Goal: Transaction & Acquisition: Book appointment/travel/reservation

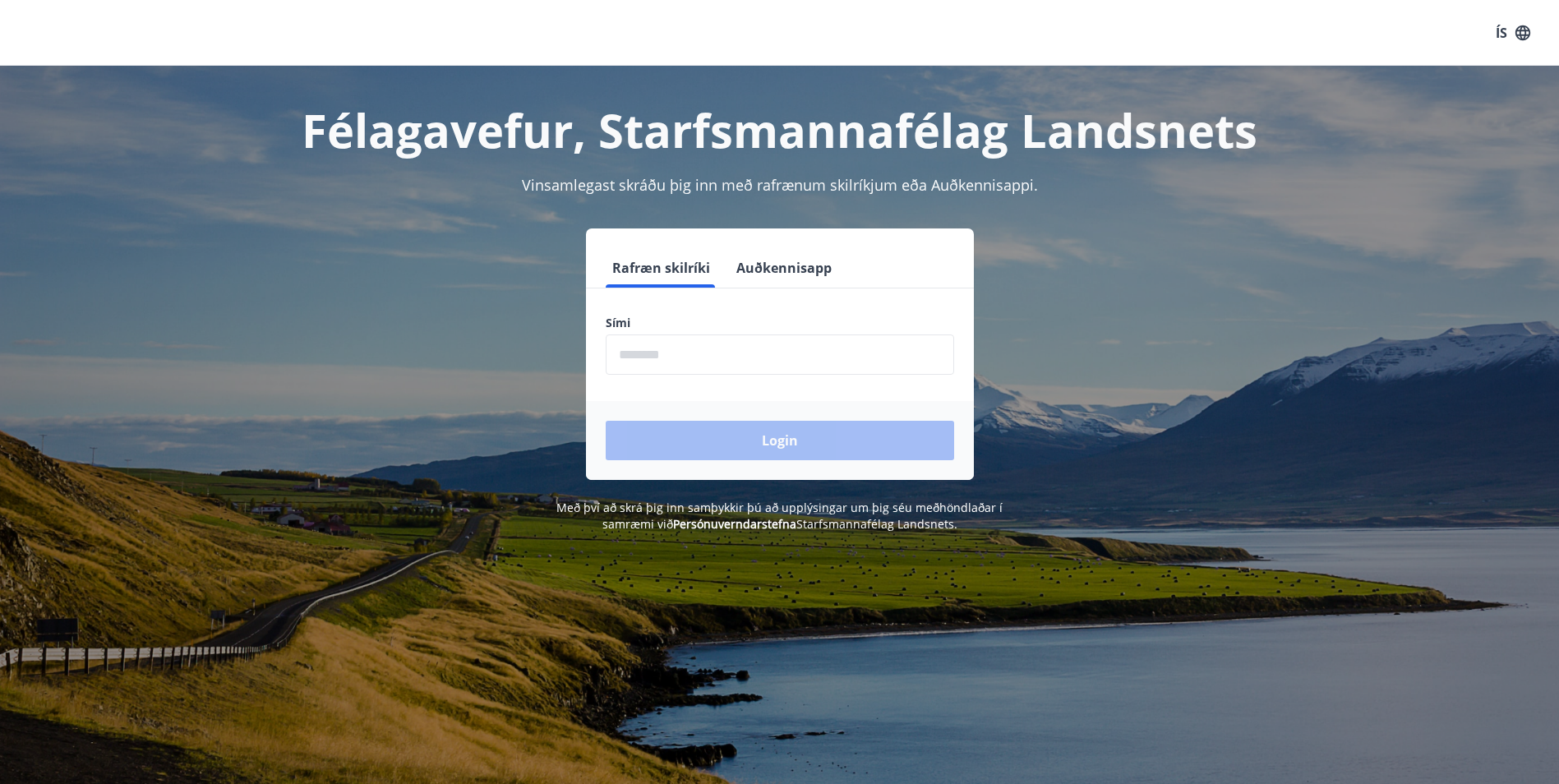
click at [631, 350] on input "phone" at bounding box center [780, 354] width 349 height 40
type input "********"
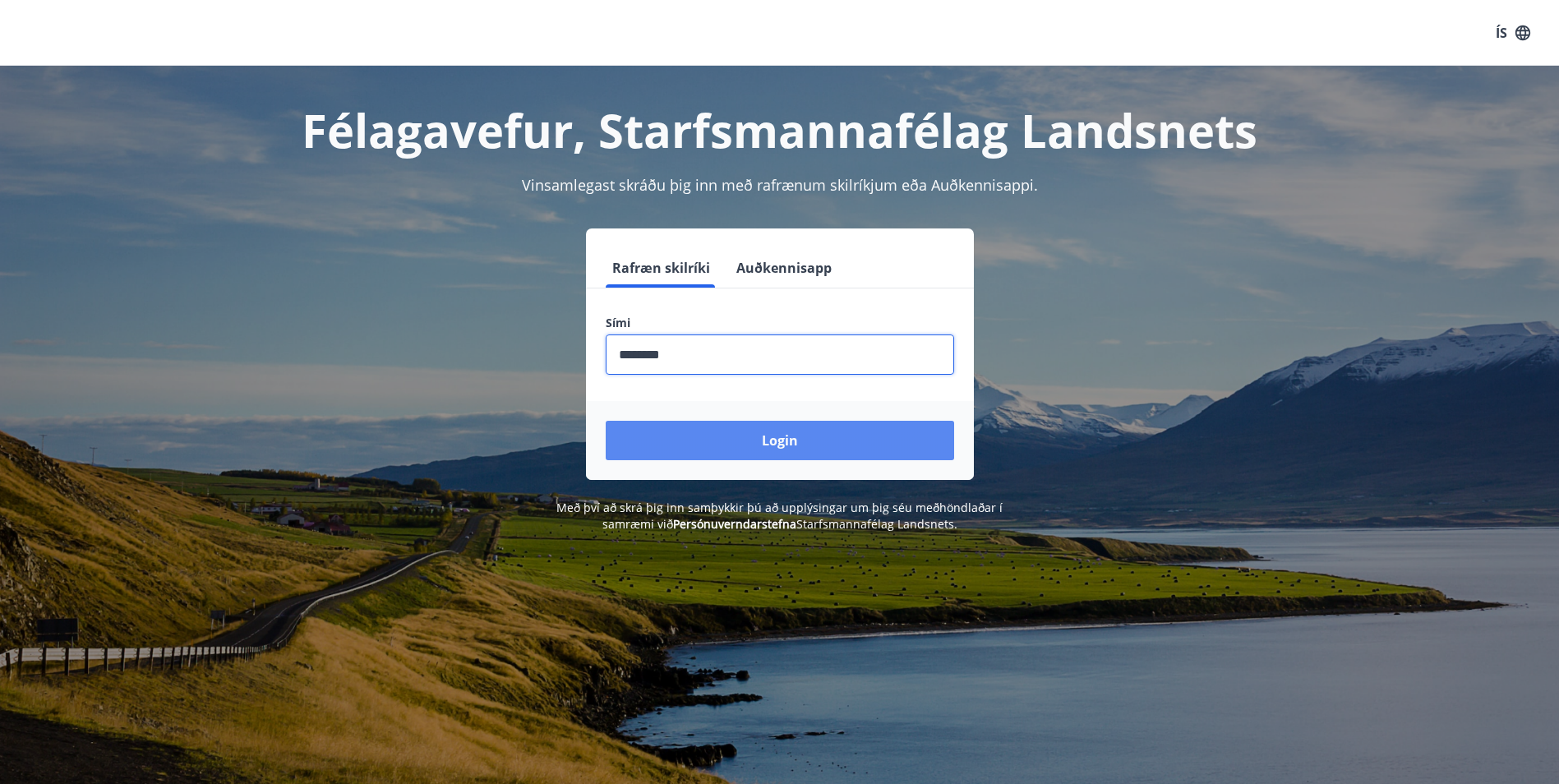
click at [668, 435] on button "Login" at bounding box center [780, 440] width 349 height 39
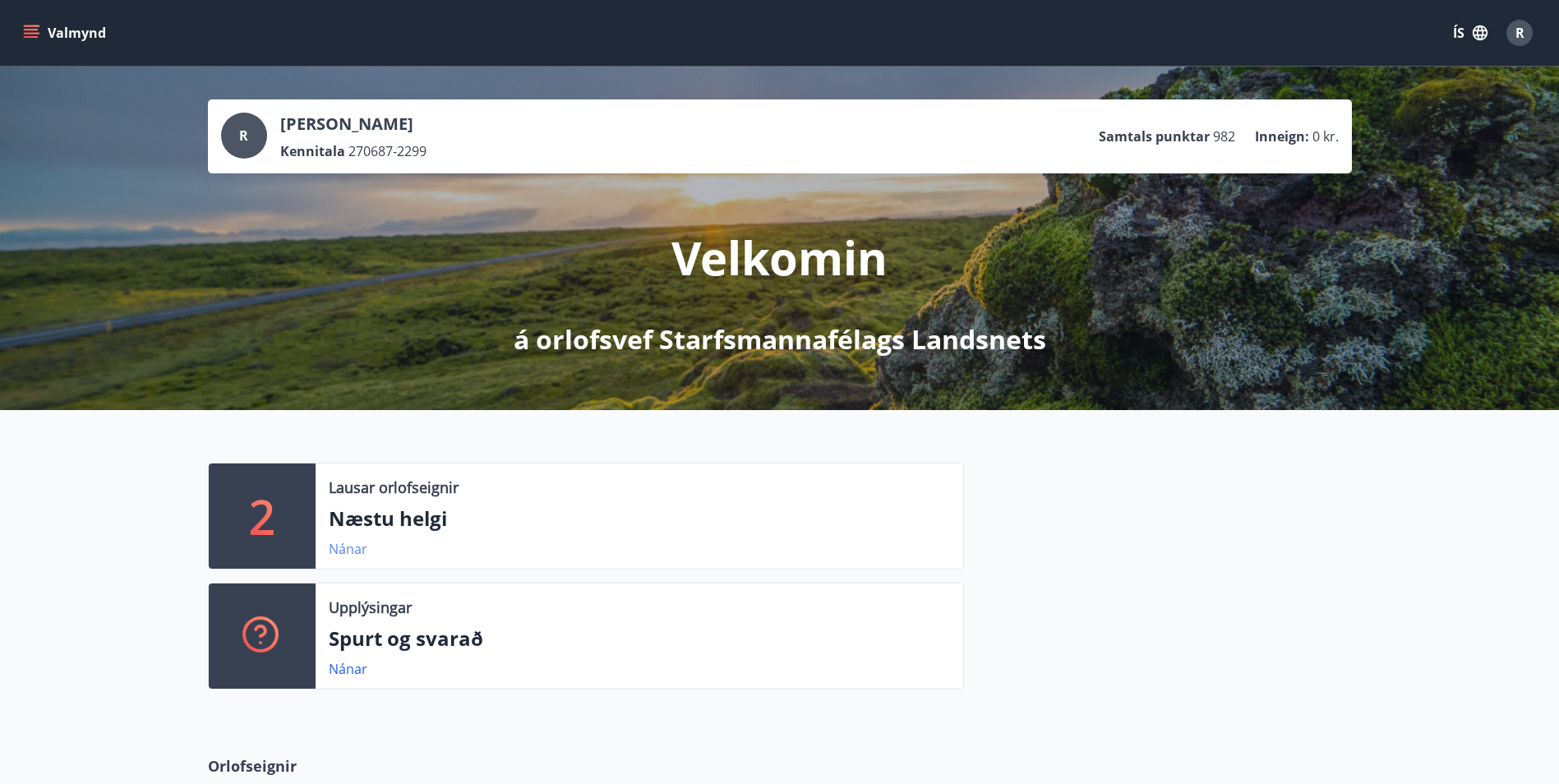
click at [329, 547] on link "Nánar" at bounding box center [348, 549] width 38 height 18
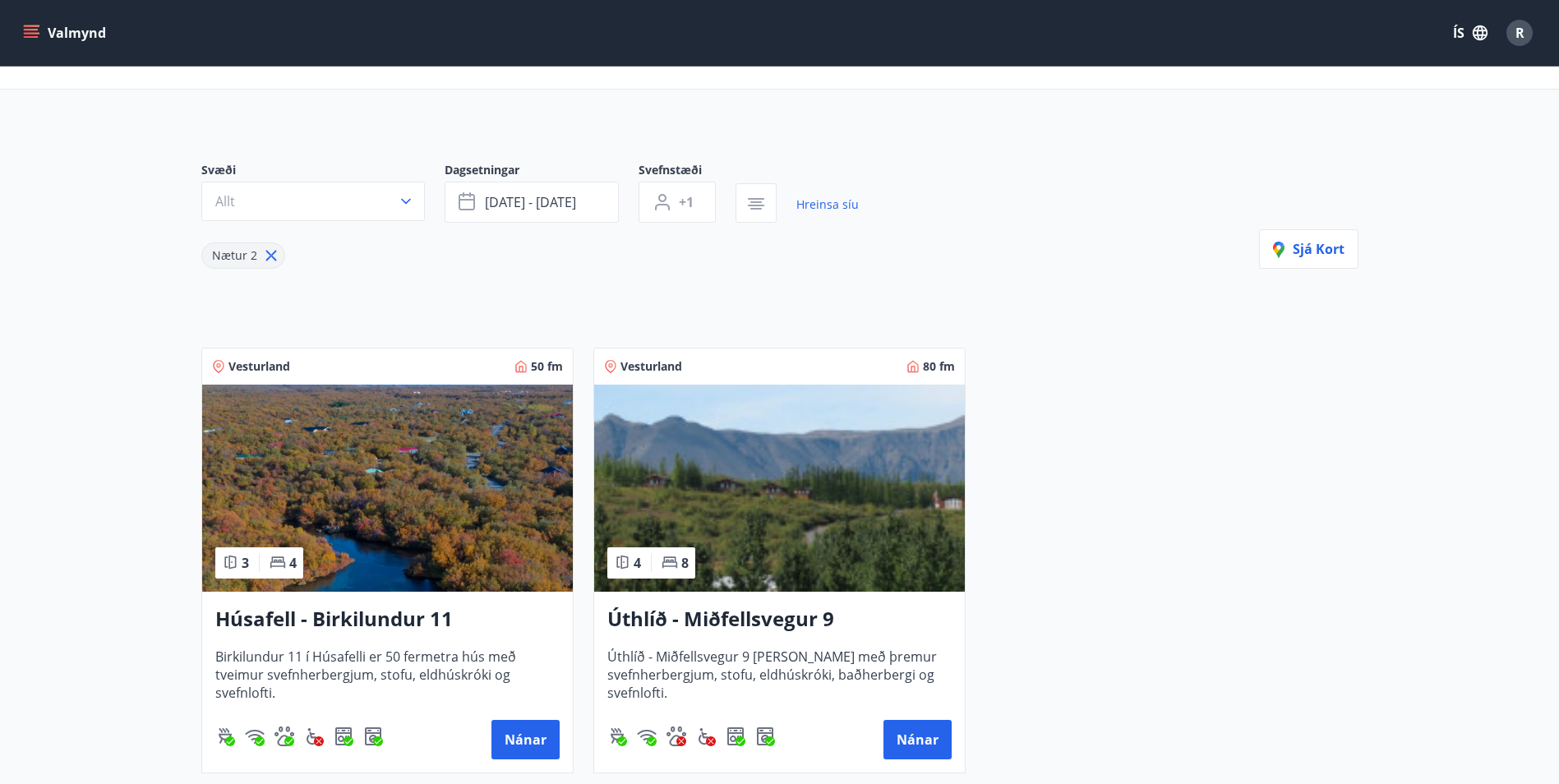
scroll to position [28, 0]
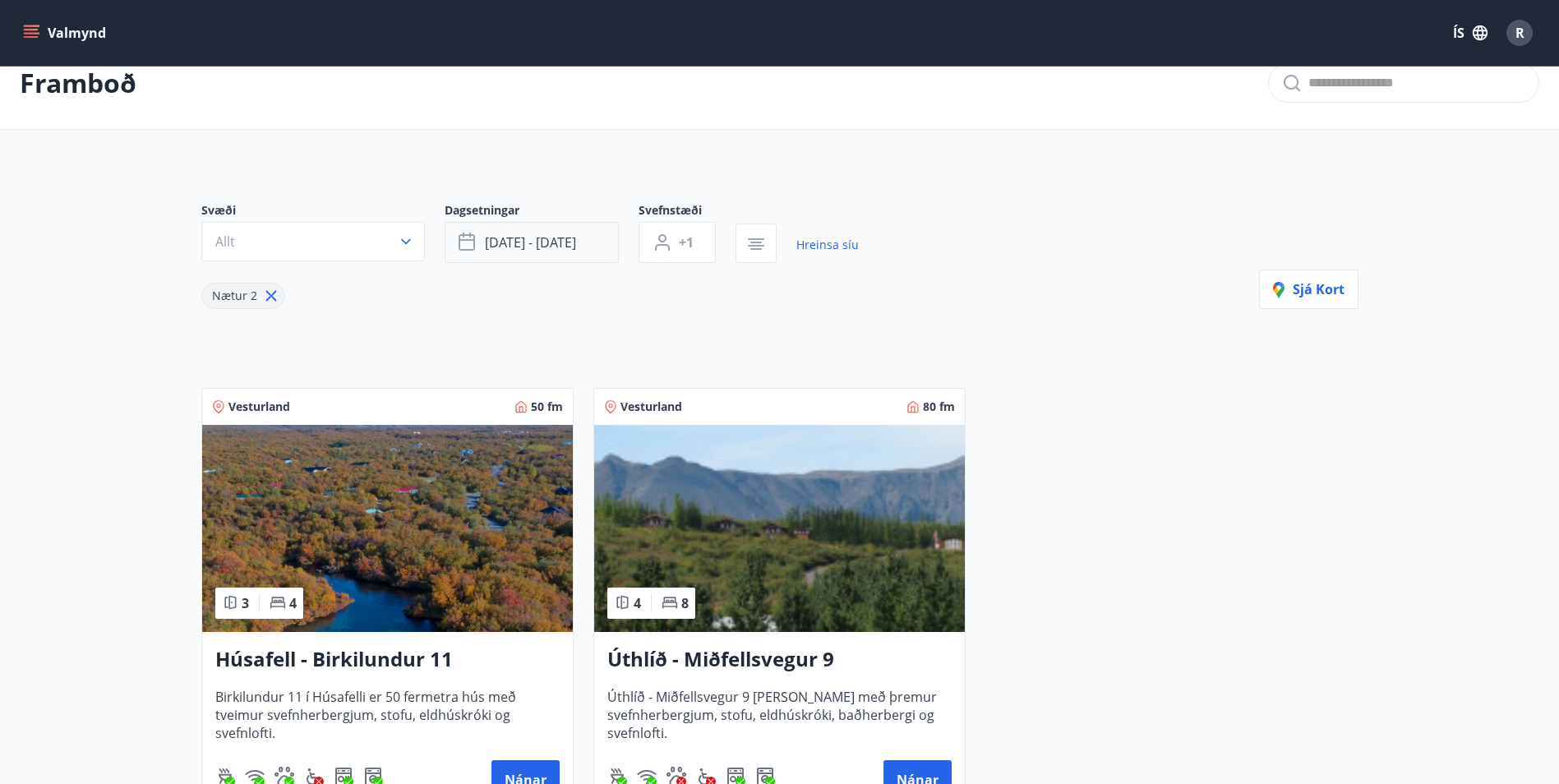
click at [518, 257] on button "[DATE] - [DATE]" at bounding box center [531, 242] width 174 height 41
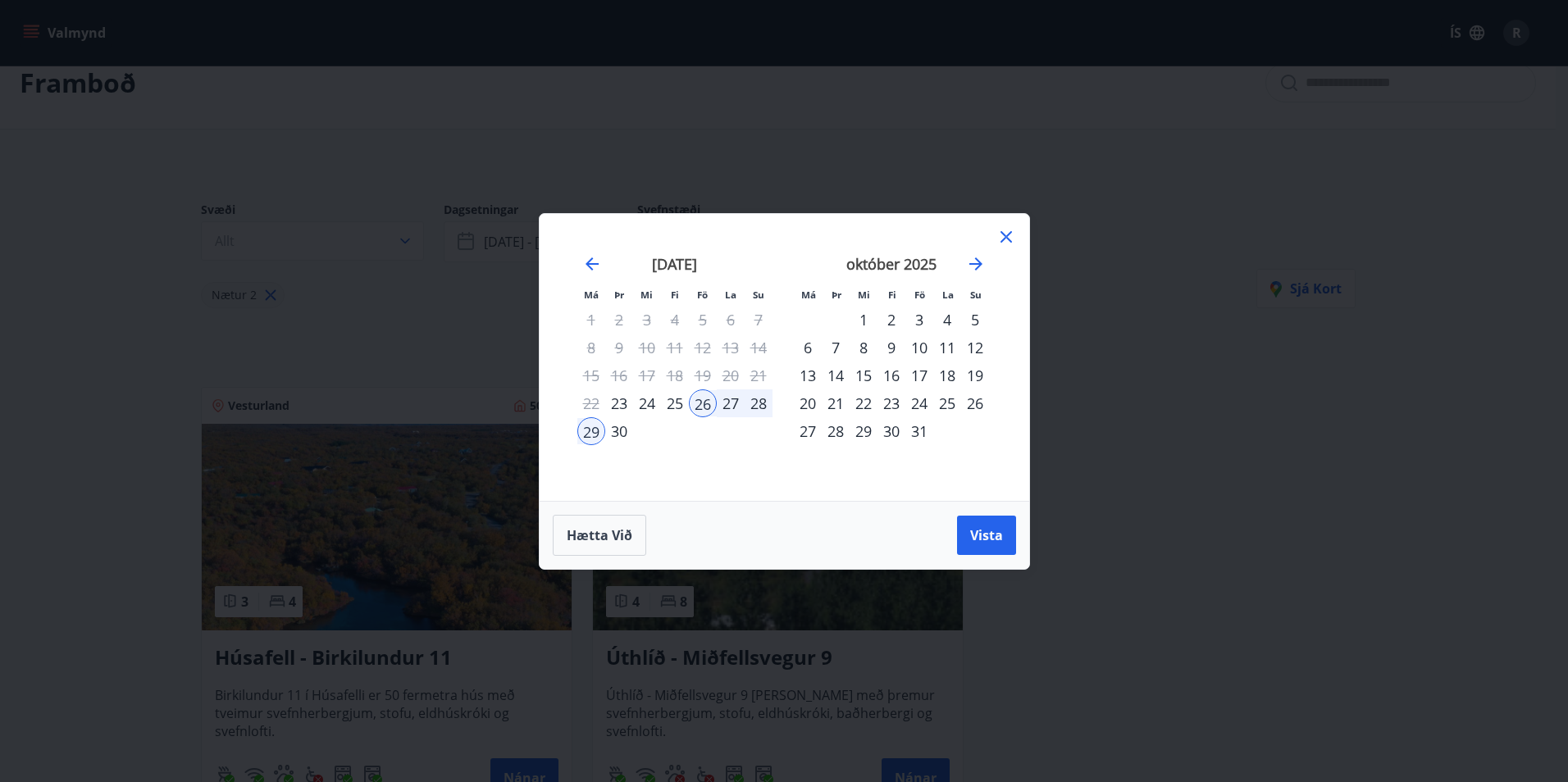
click at [1000, 235] on icon at bounding box center [1006, 237] width 20 height 20
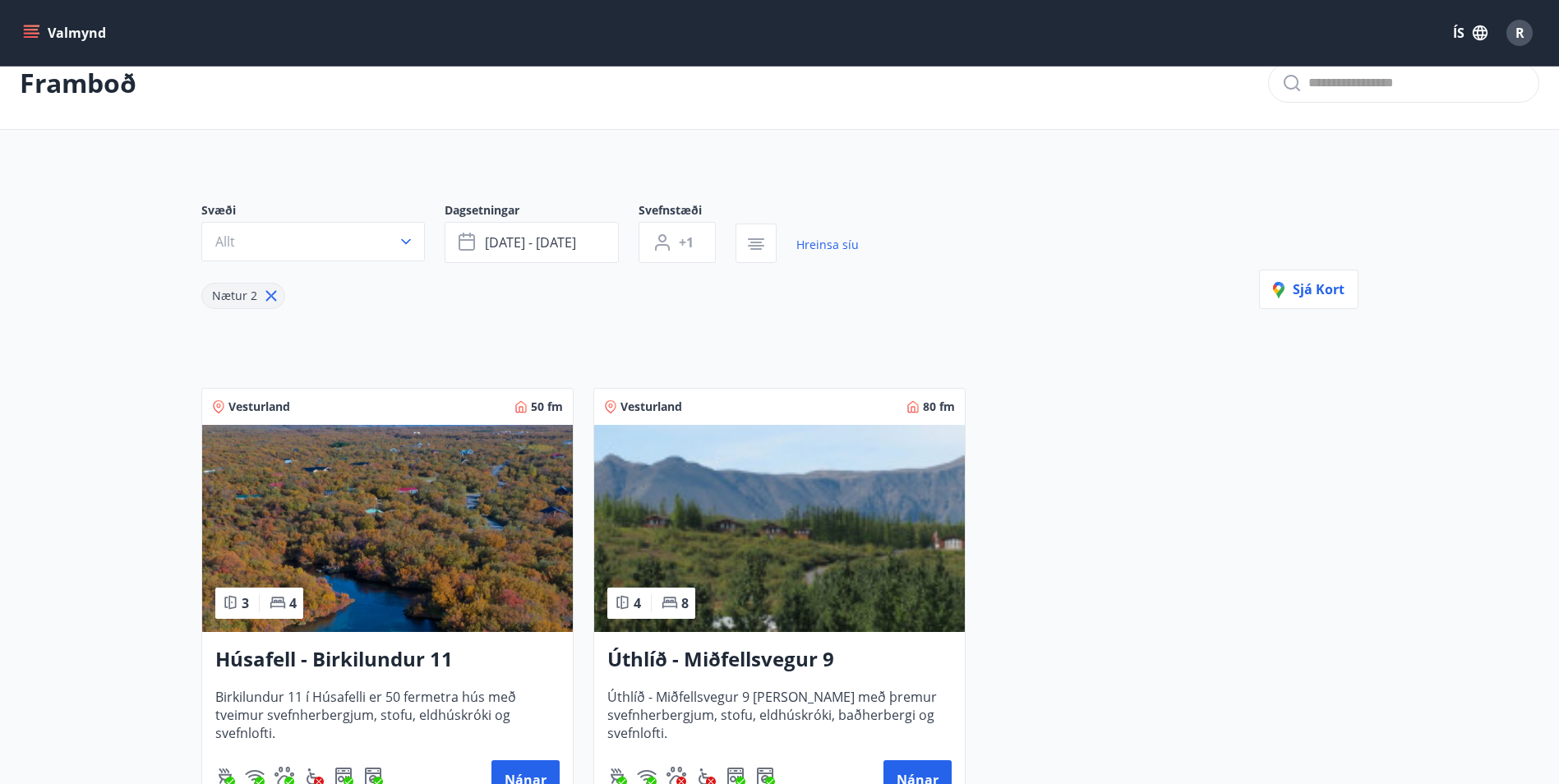
scroll to position [0, 0]
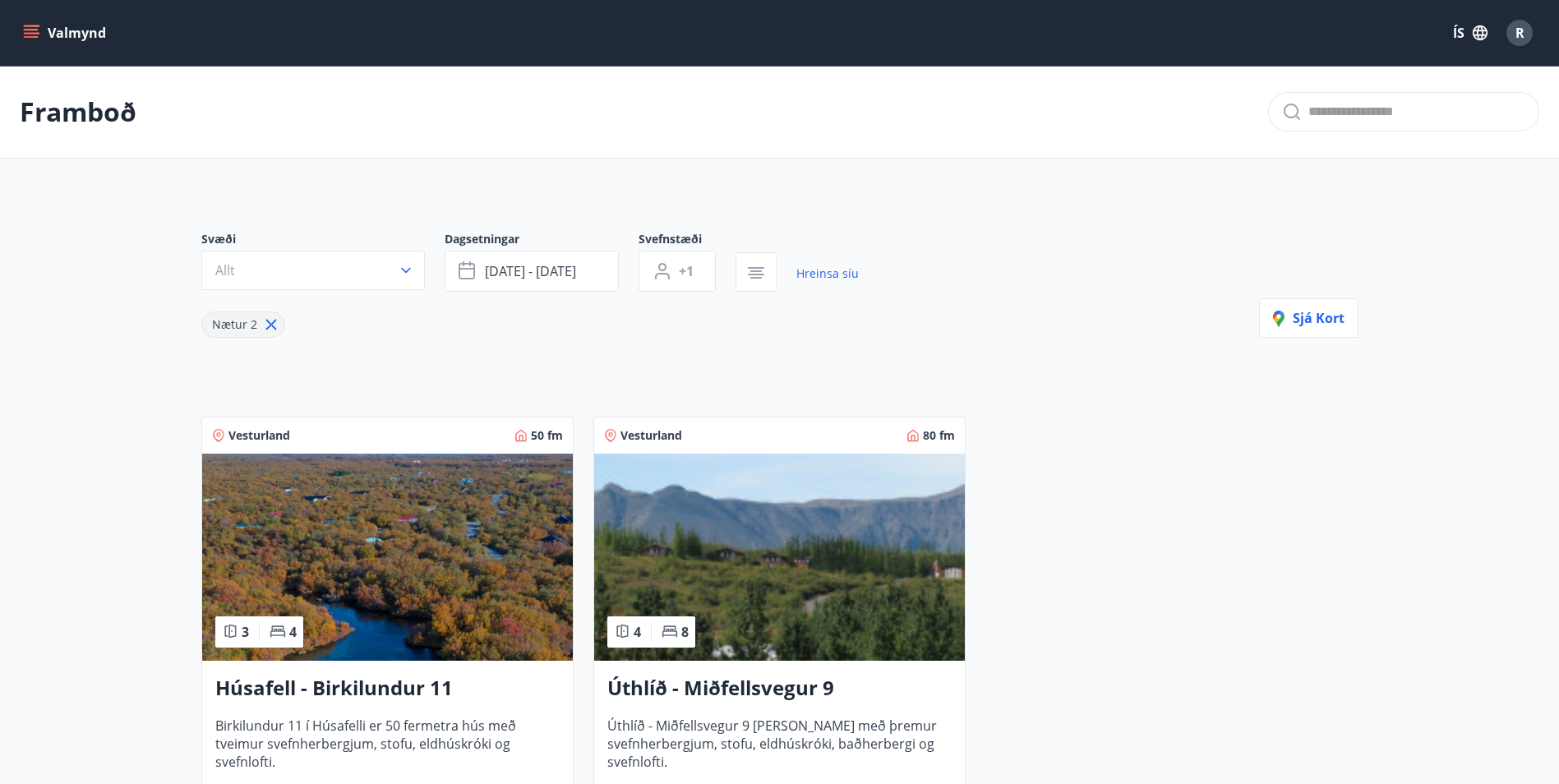
click at [129, 120] on p "Framboð" at bounding box center [78, 111] width 117 height 36
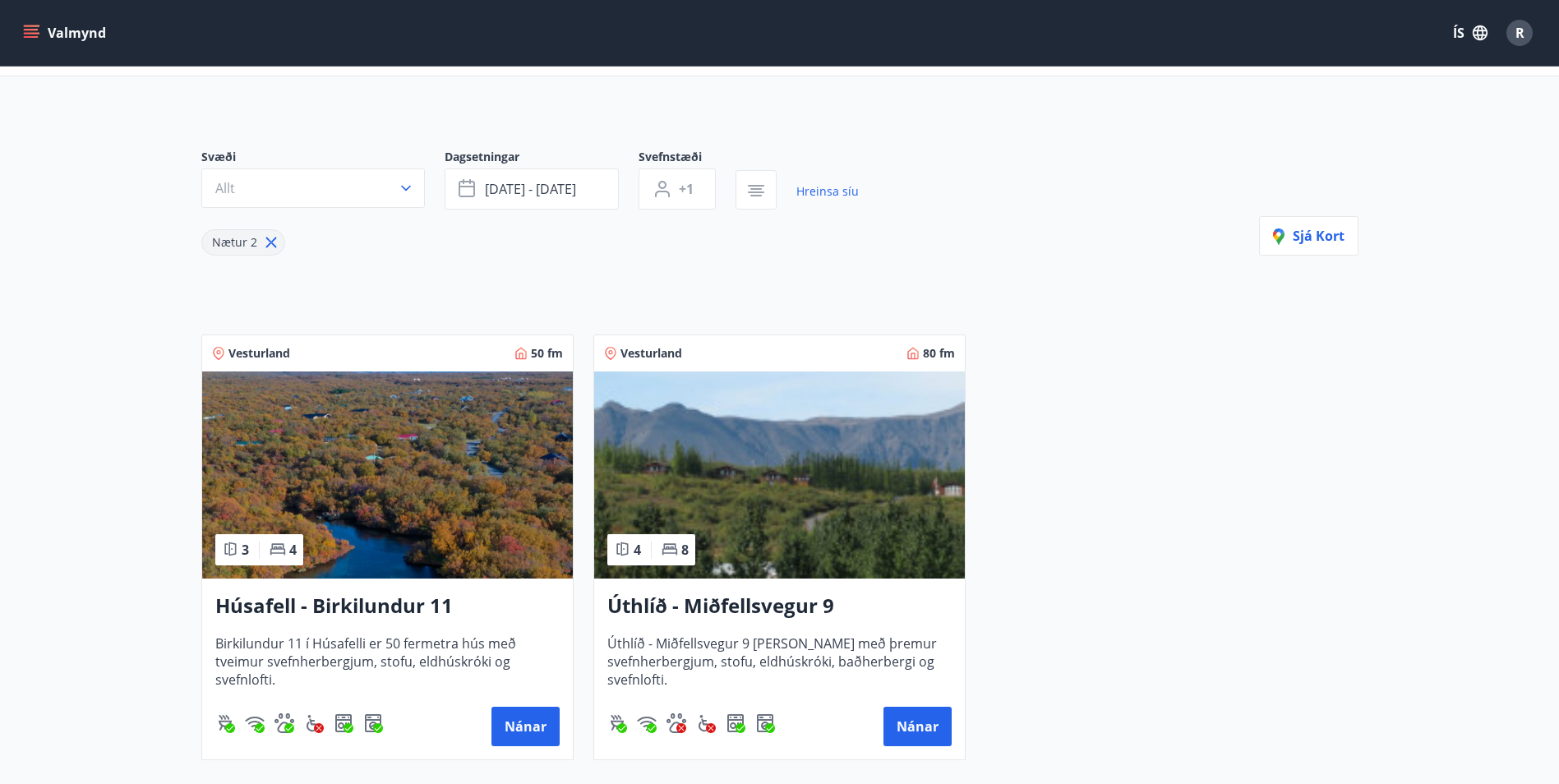
click at [263, 242] on icon at bounding box center [271, 243] width 18 height 18
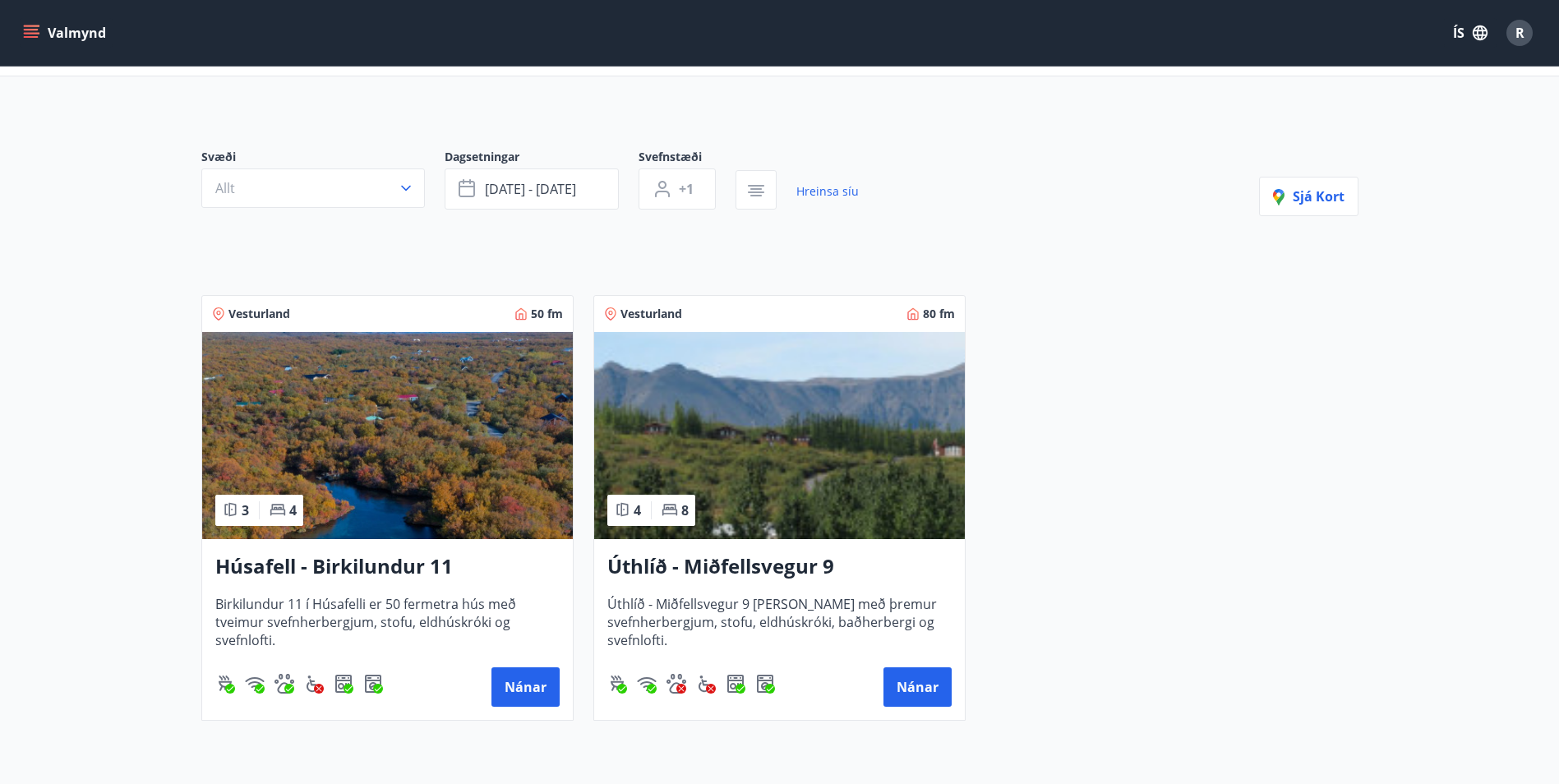
type input "*"
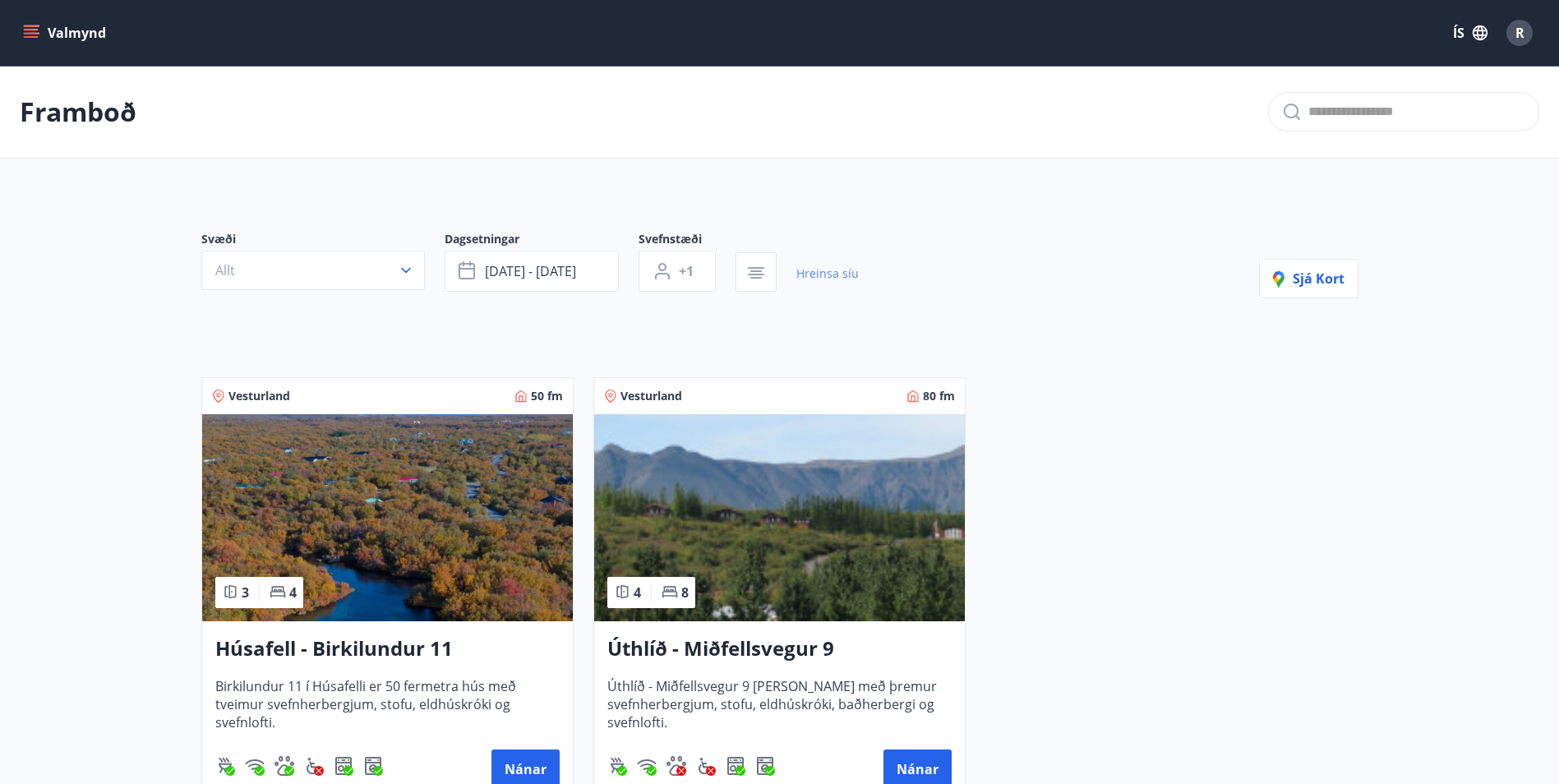
click at [837, 267] on link "Hreinsa síu" at bounding box center [827, 273] width 63 height 36
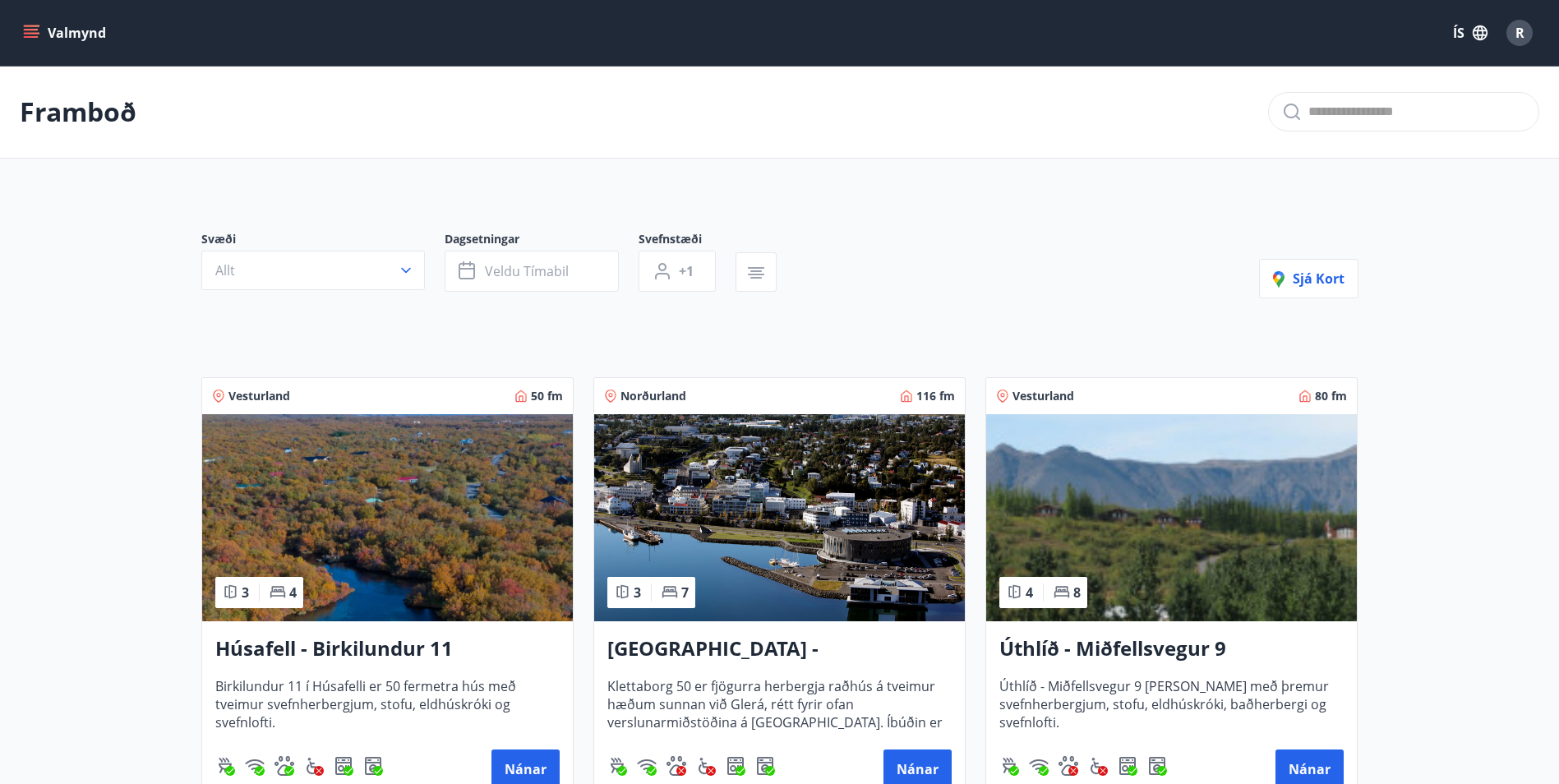
scroll to position [164, 0]
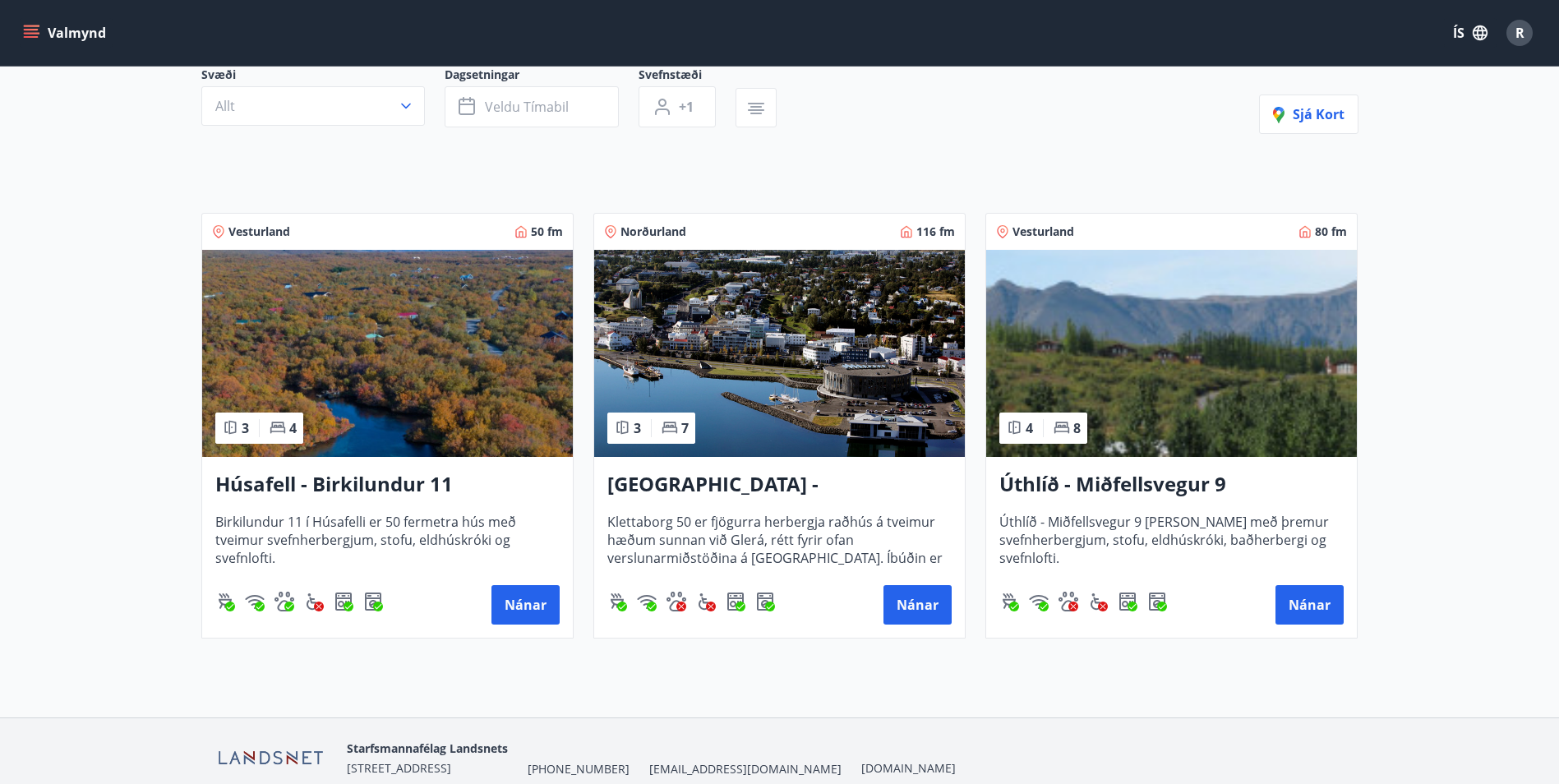
click at [1072, 485] on h3 "Úthlíð - Miðfellsvegur 9" at bounding box center [1171, 485] width 344 height 29
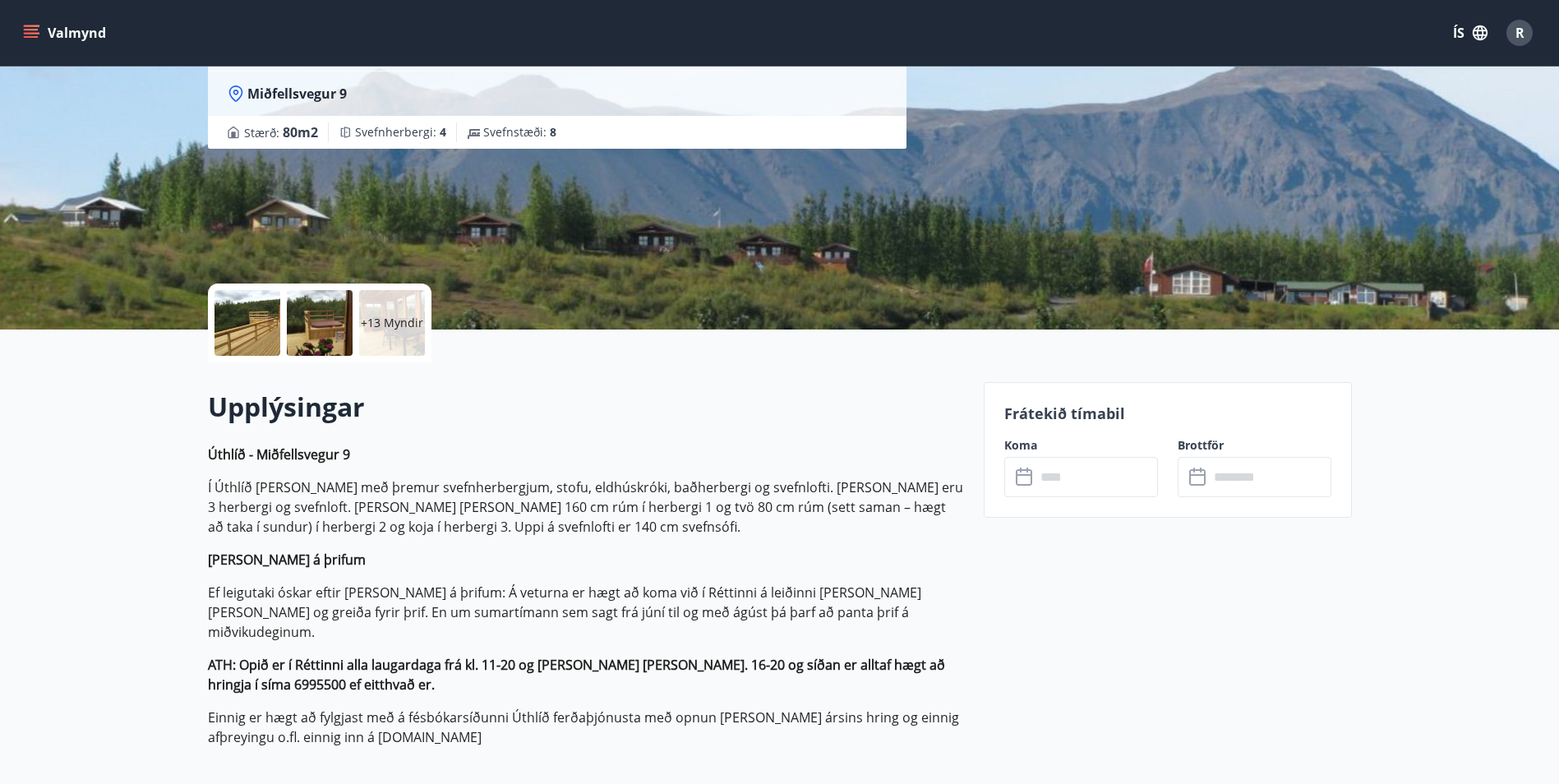
scroll to position [164, 0]
click at [1021, 493] on div "​ ​" at bounding box center [1081, 476] width 153 height 40
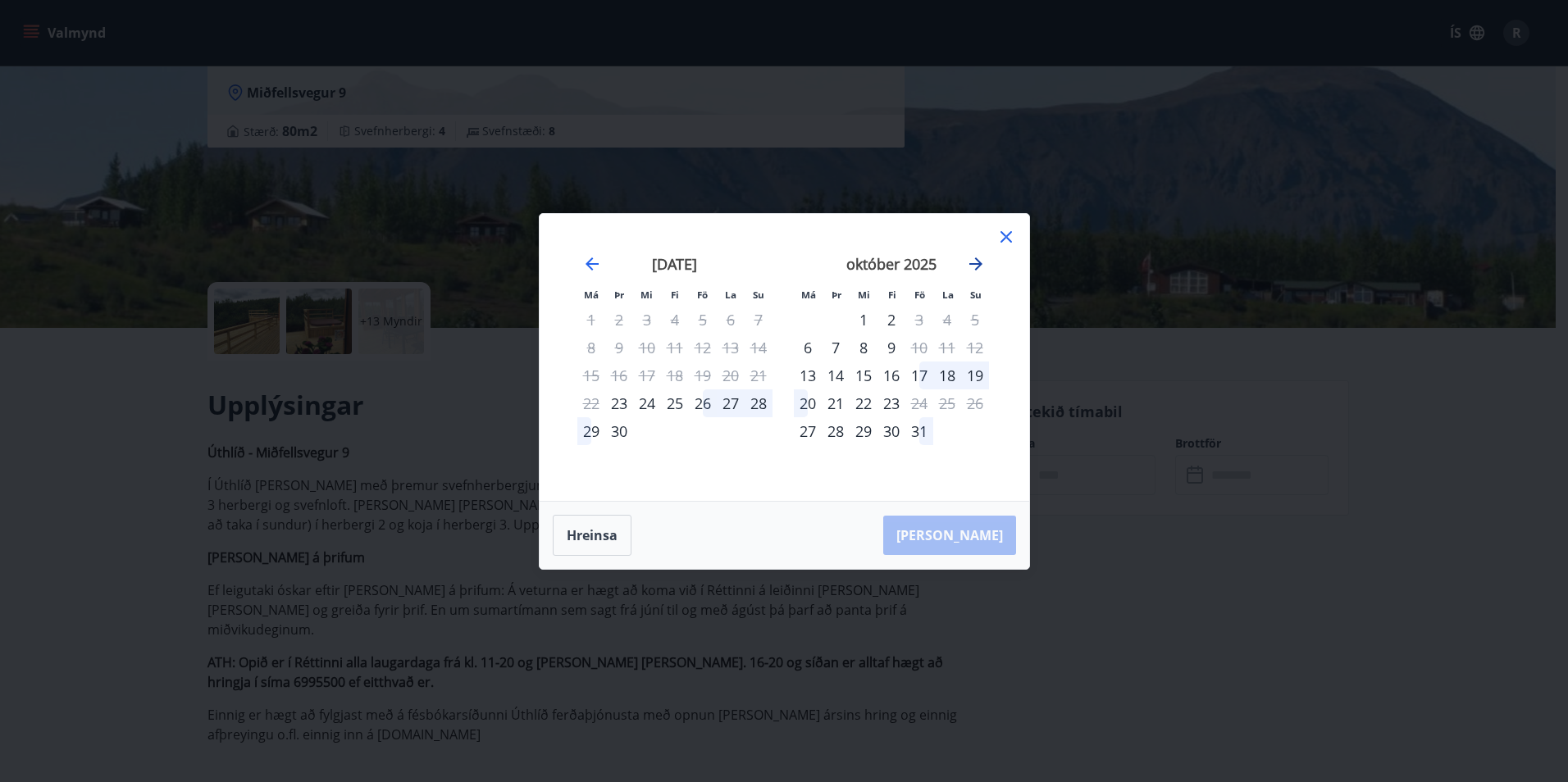
click at [980, 259] on icon "Move forward to switch to the next month." at bounding box center [976, 264] width 20 height 20
click at [970, 261] on icon "Move forward to switch to the next month." at bounding box center [976, 264] width 20 height 20
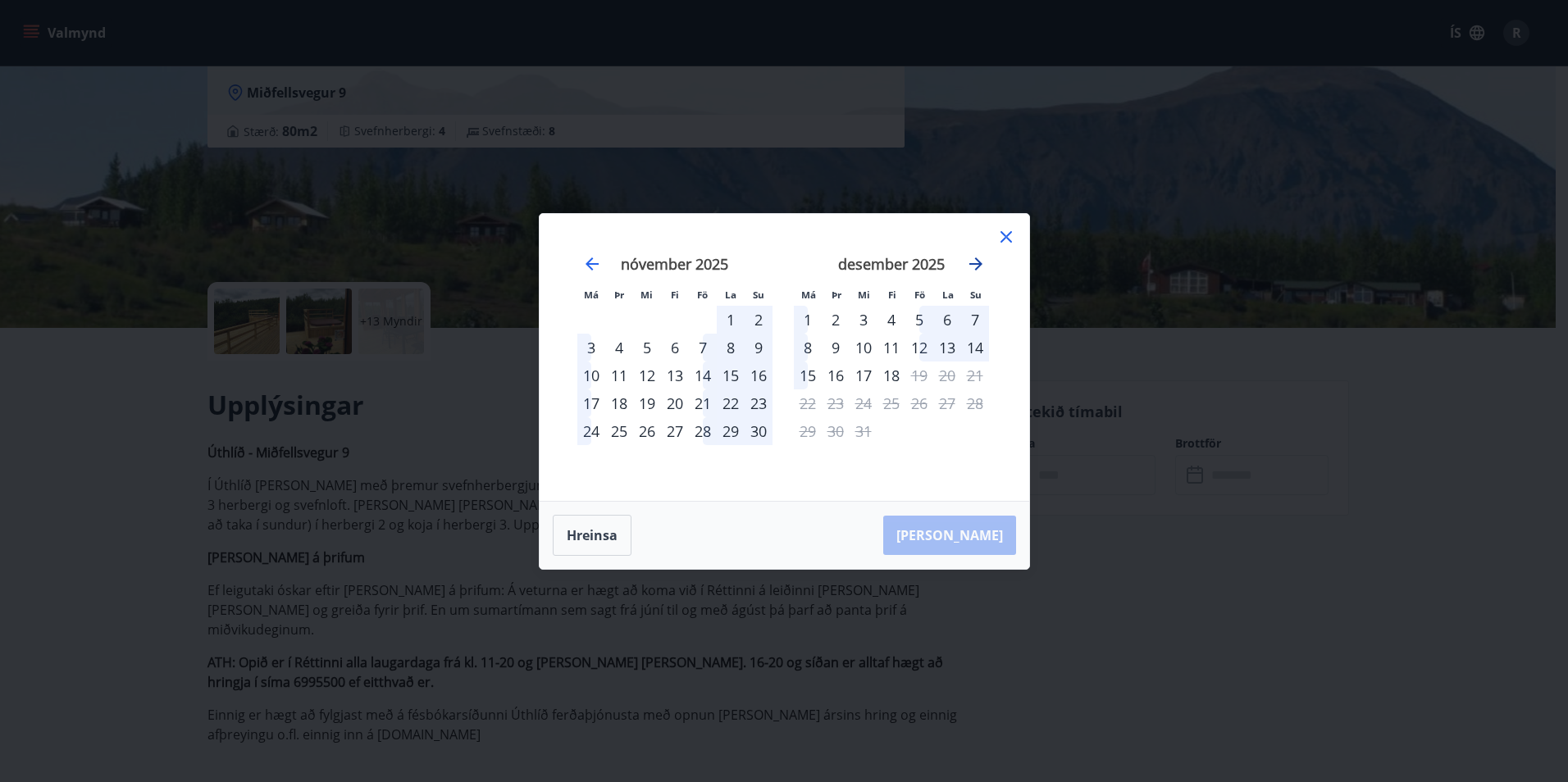
click at [969, 263] on icon "Move forward to switch to the next month." at bounding box center [976, 264] width 20 height 20
click at [1004, 240] on icon at bounding box center [1006, 237] width 20 height 20
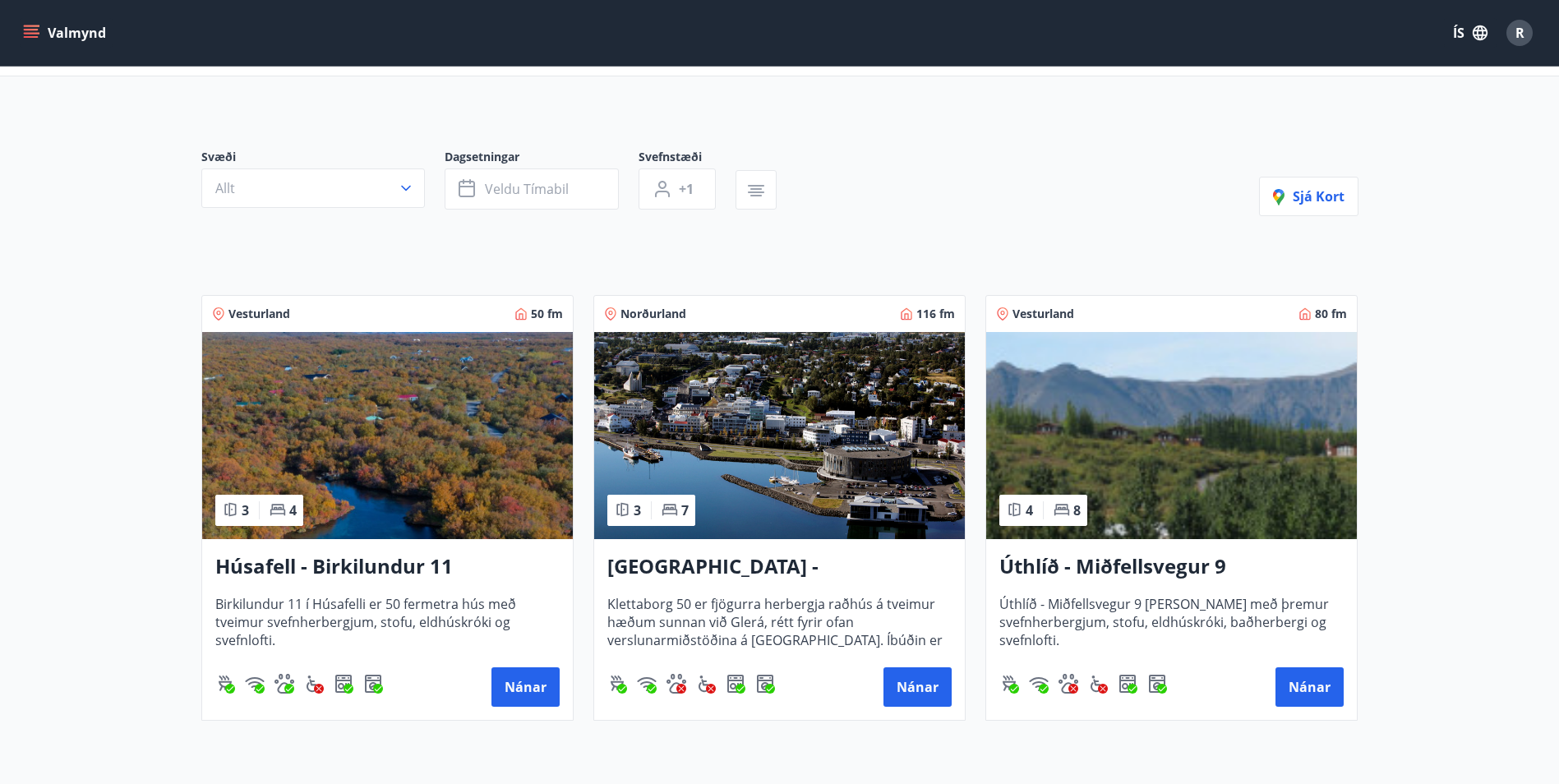
click at [788, 571] on h3 "[GEOGRAPHIC_DATA] - [GEOGRAPHIC_DATA] 50" at bounding box center [779, 566] width 344 height 29
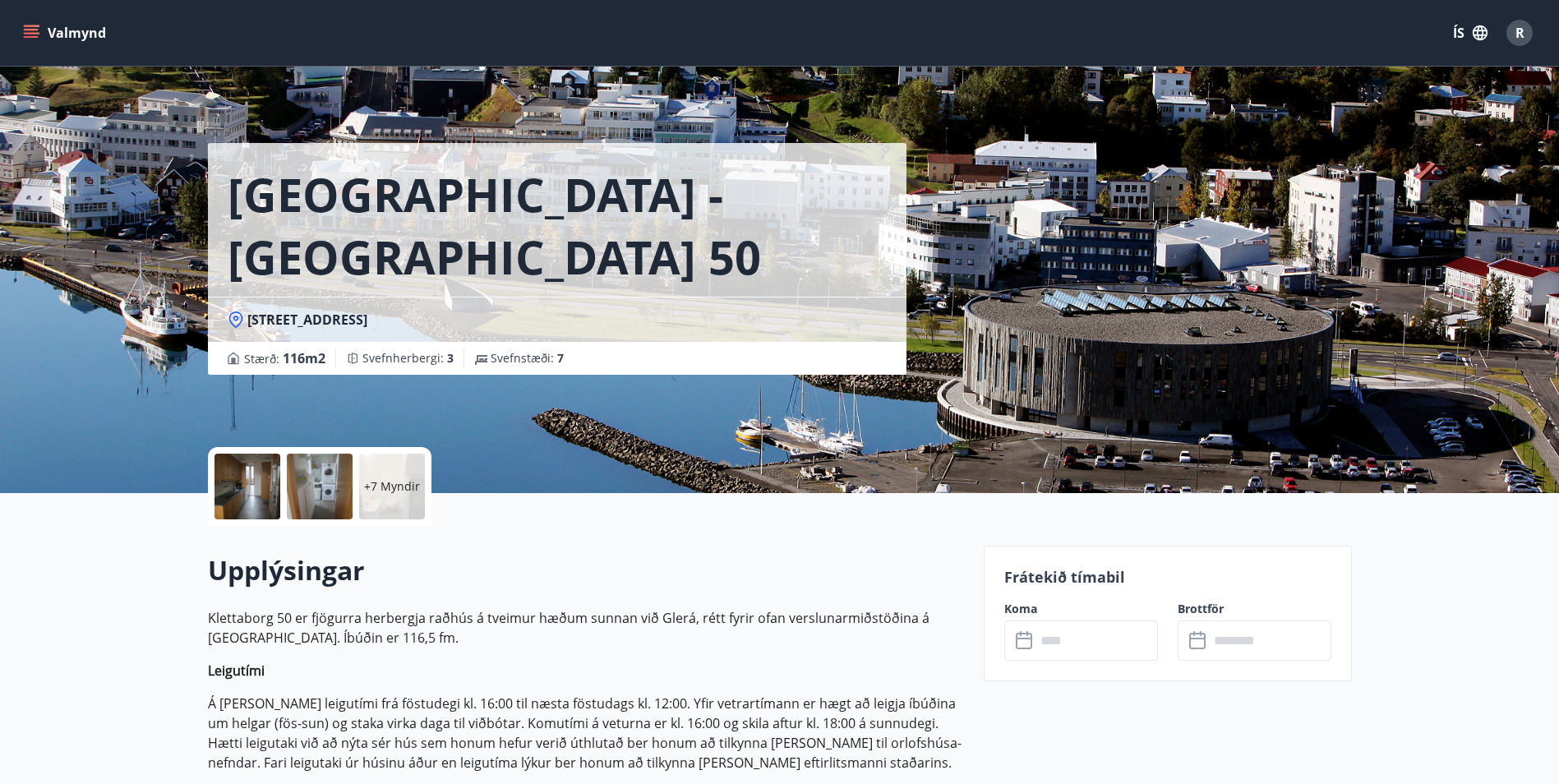
click at [1129, 649] on input "text" at bounding box center [1097, 641] width 123 height 40
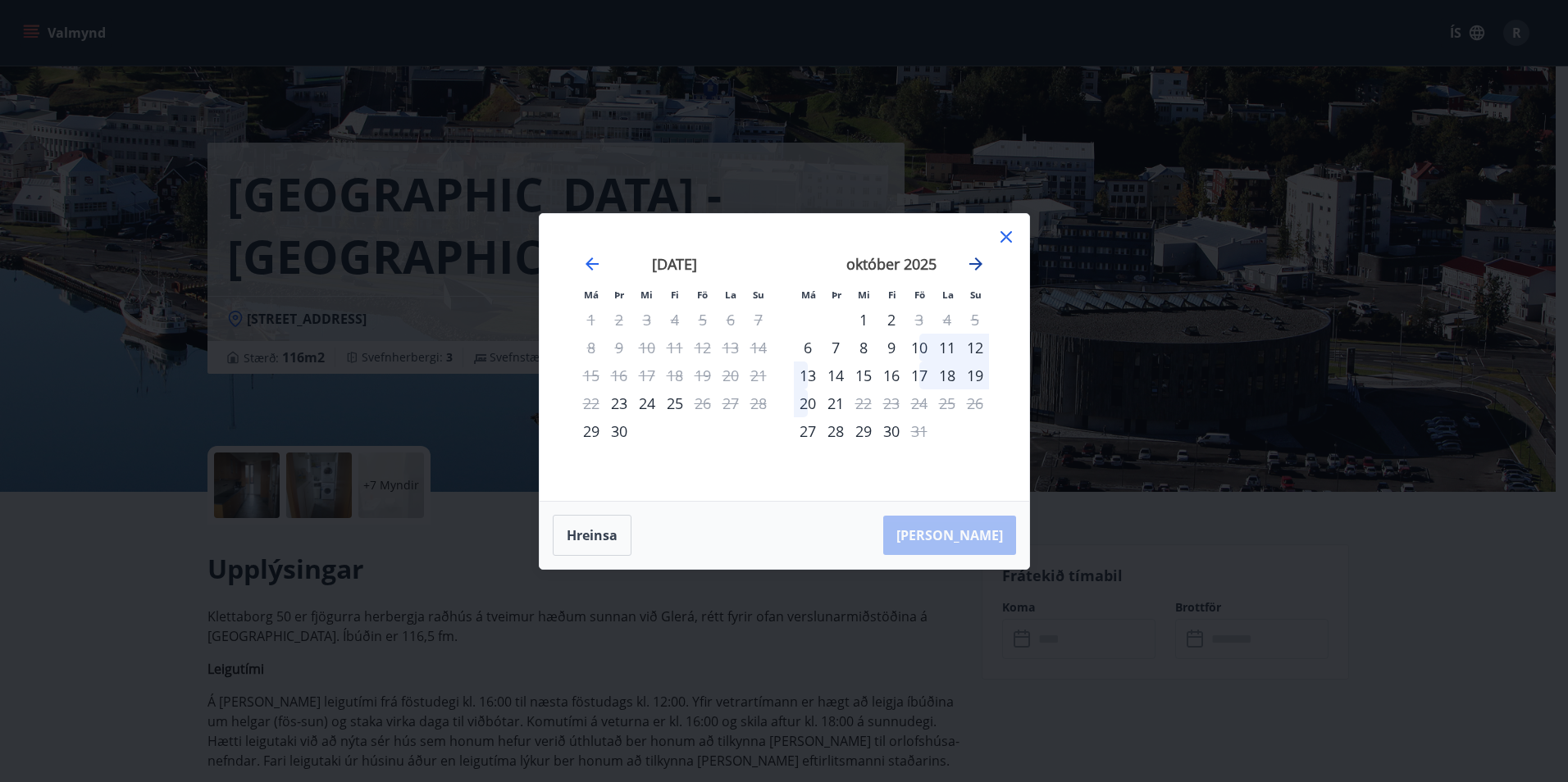
click at [985, 255] on icon "Move forward to switch to the next month." at bounding box center [976, 264] width 20 height 20
click at [984, 256] on icon "Move forward to switch to the next month." at bounding box center [976, 264] width 20 height 20
click at [974, 263] on icon "Move forward to switch to the next month." at bounding box center [976, 264] width 13 height 13
click at [999, 238] on icon at bounding box center [1006, 237] width 20 height 20
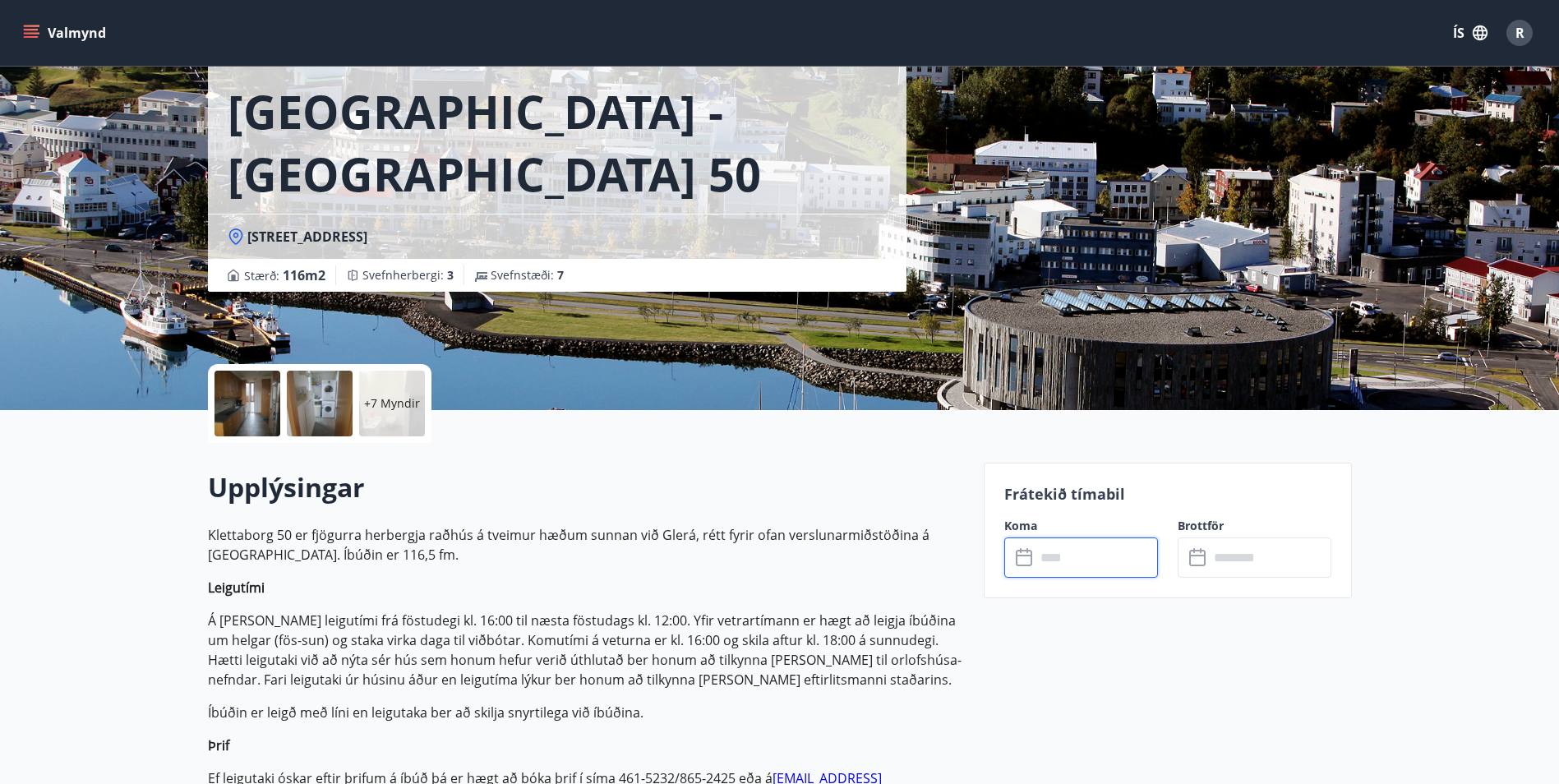
scroll to position [83, 0]
